Goal: Task Accomplishment & Management: Manage account settings

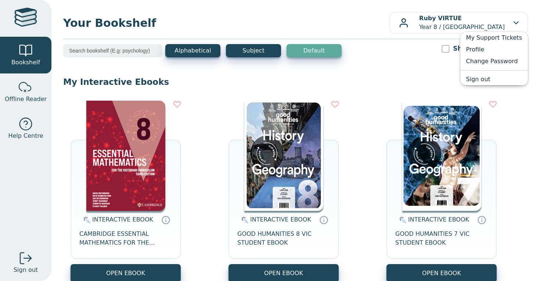
scroll to position [6, 0]
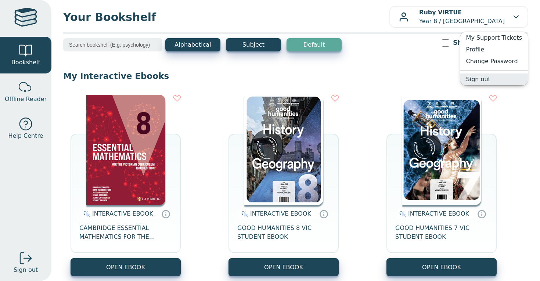
click at [480, 78] on link "Sign out" at bounding box center [494, 80] width 68 height 12
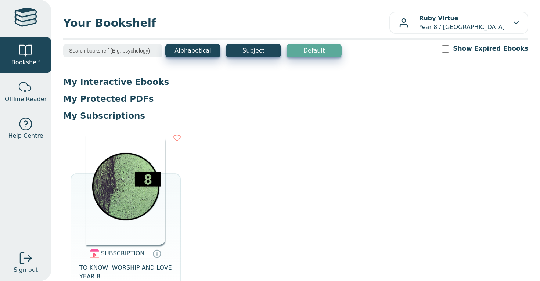
click at [86, 86] on p "My Interactive Ebooks" at bounding box center [295, 81] width 465 height 11
click at [25, 87] on div at bounding box center [25, 87] width 15 height 15
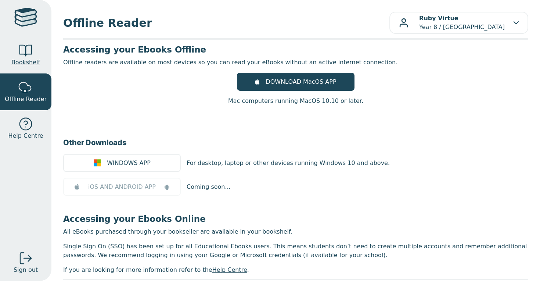
click at [29, 49] on div at bounding box center [25, 50] width 15 height 15
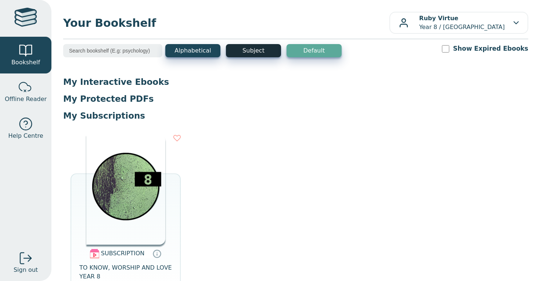
click at [257, 57] on button "Subject" at bounding box center [253, 50] width 55 height 13
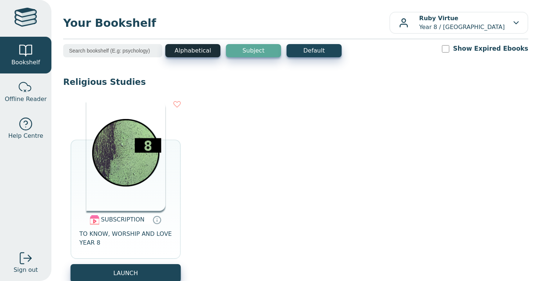
click at [219, 49] on button "Alphabetical" at bounding box center [192, 50] width 55 height 13
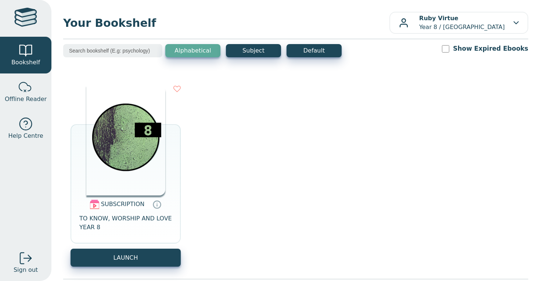
click at [125, 55] on input "search" at bounding box center [112, 50] width 99 height 13
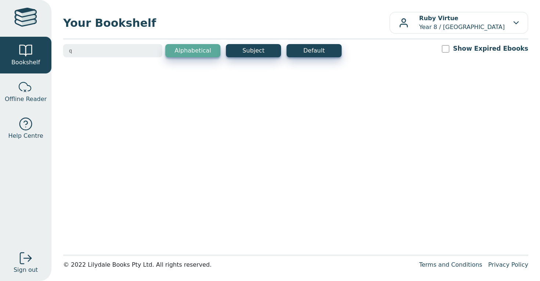
type input "qo"
